Goal: Check status: Check status

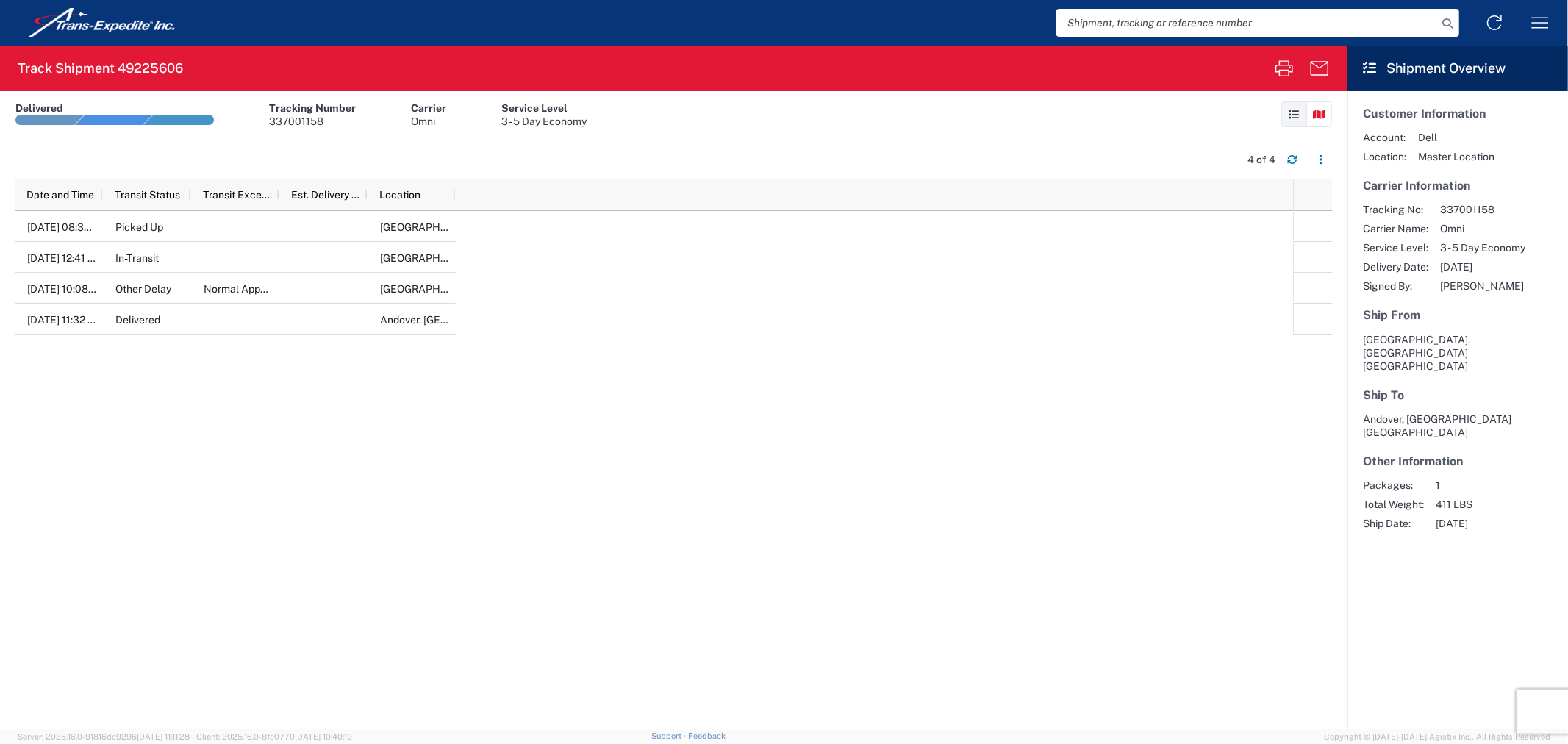
click at [1142, 25] on input "search" at bounding box center [1245, 22] width 380 height 28
paste input "1019119798 1019120179 1019119796 1019119799 1019119797 1019120177 1019119539 10…"
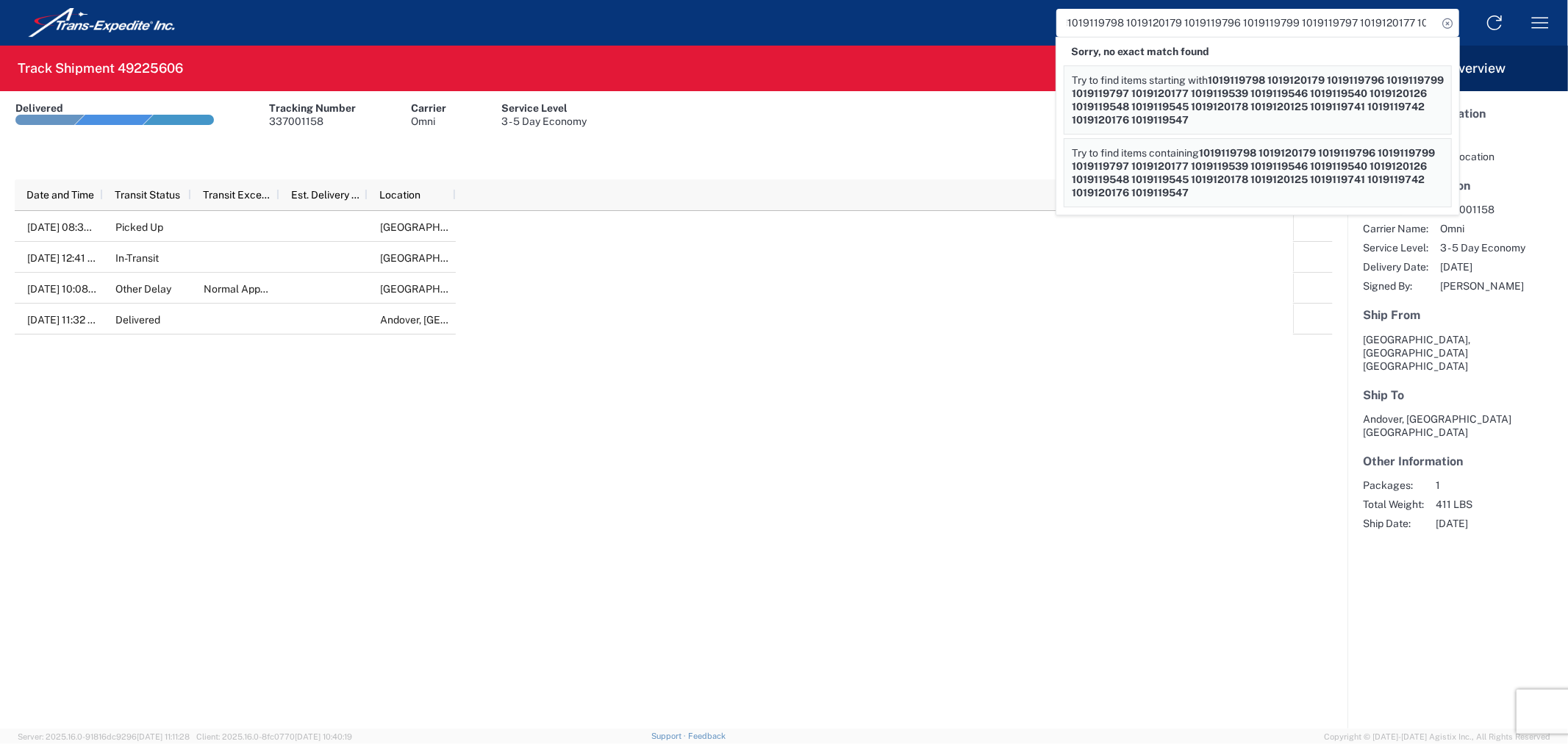
click at [945, 346] on div "[DATE] 08:30 PM Picked Up [GEOGRAPHIC_DATA], [GEOGRAPHIC_DATA], [GEOGRAPHIC_DAT…" at bounding box center [654, 470] width 1279 height 518
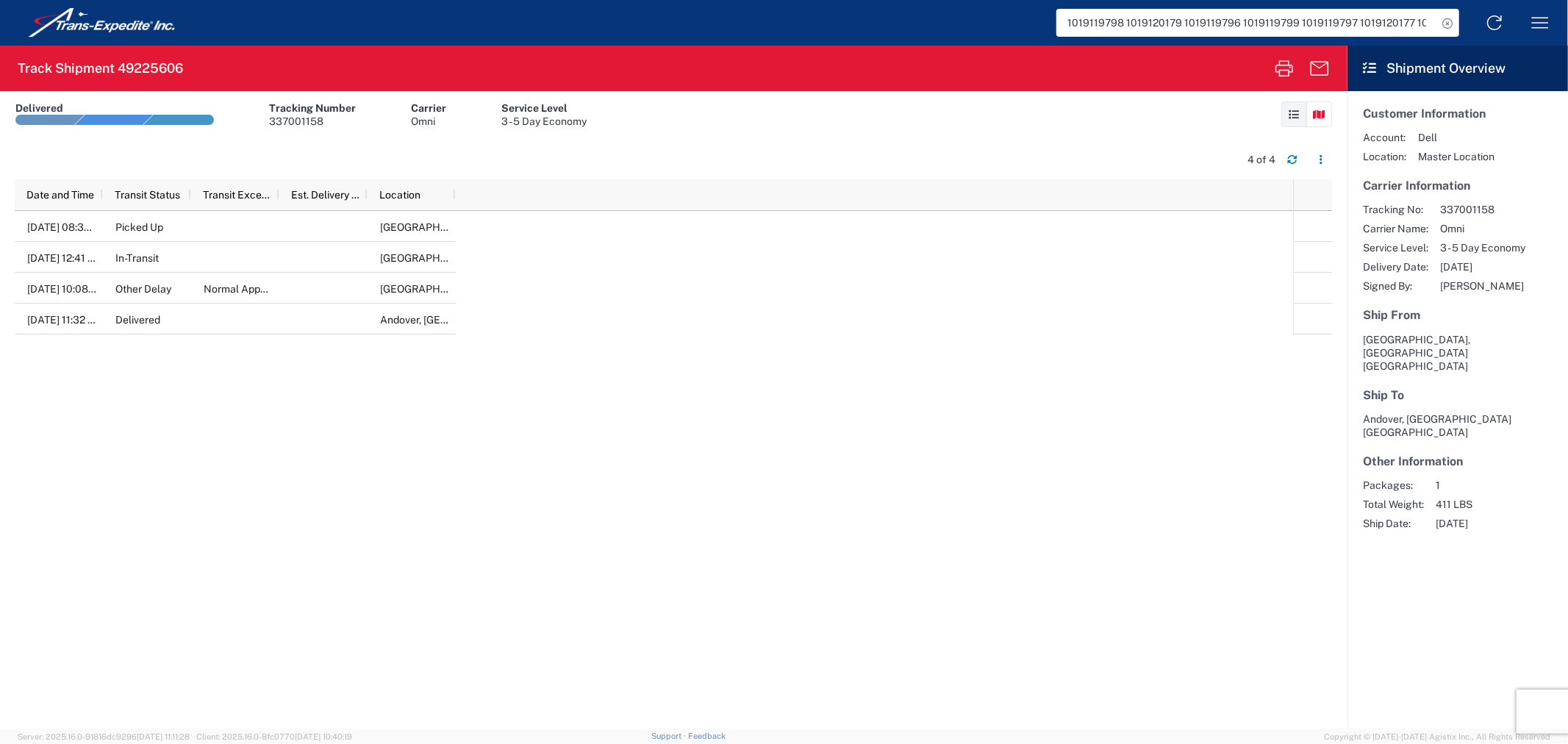
click at [1105, 521] on div "[DATE] 08:30 PM Picked Up [GEOGRAPHIC_DATA], [GEOGRAPHIC_DATA], [GEOGRAPHIC_DAT…" at bounding box center [654, 470] width 1279 height 518
click at [335, 292] on div at bounding box center [323, 288] width 88 height 31
click at [1174, 25] on input "1019119798 1019120179 1019119796 1019119799 1019119797 1019120177 1019119539 10…" at bounding box center [1245, 22] width 380 height 28
drag, startPoint x: 1100, startPoint y: 9, endPoint x: 1098, endPoint y: 20, distance: 11.2
click at [1098, 20] on input "1019119798 1019120179 1019119796 1019119799 1019119797 1019120177 1019119539 10…" at bounding box center [1245, 22] width 380 height 28
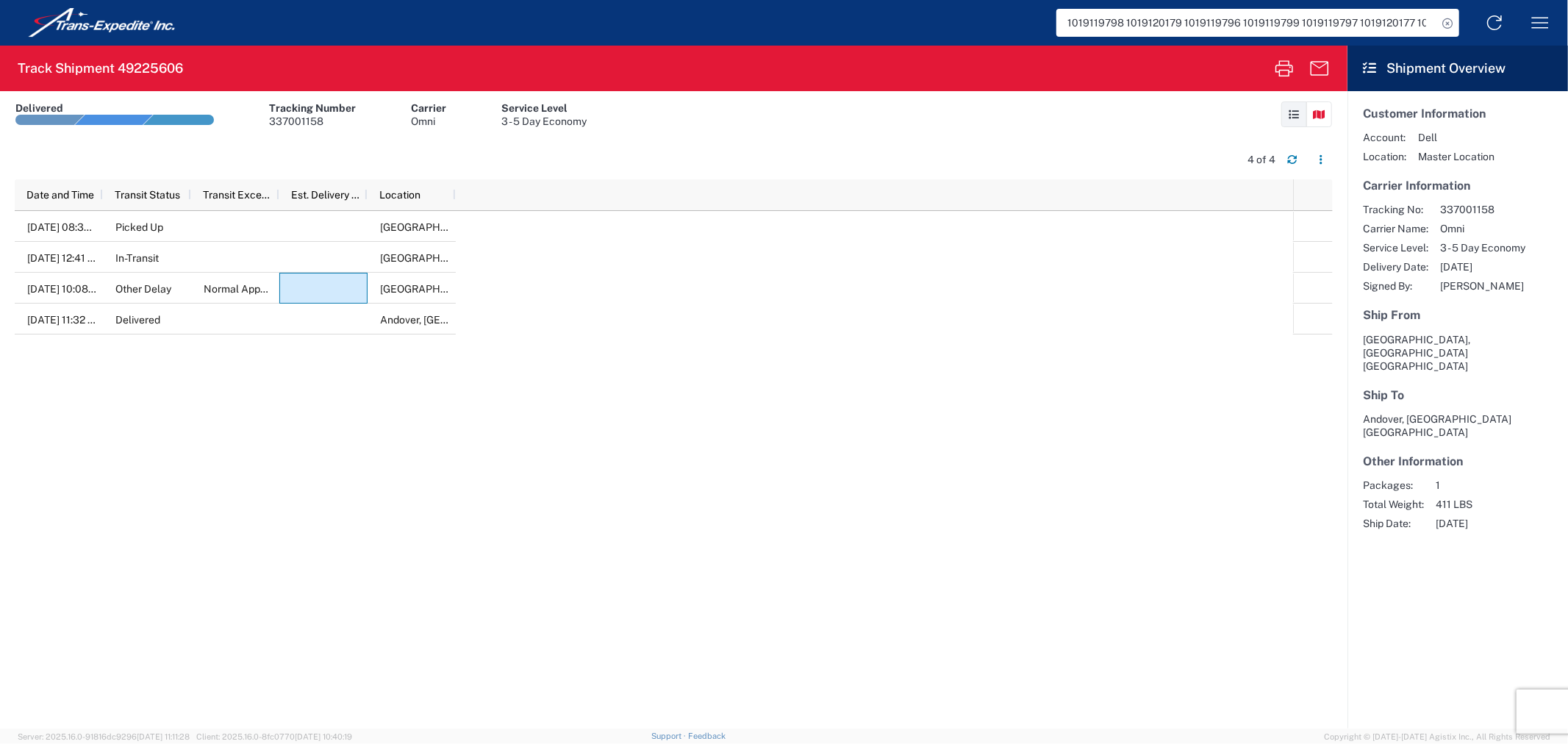
click at [1098, 20] on input "1019119798 1019120179 1019119796 1019119799 1019119797 1019120177 1019119539 10…" at bounding box center [1245, 22] width 380 height 28
paste input "545"
type input "1019119545"
click at [1449, 28] on icon at bounding box center [1448, 24] width 21 height 21
